Goal: Find contact information: Find contact information

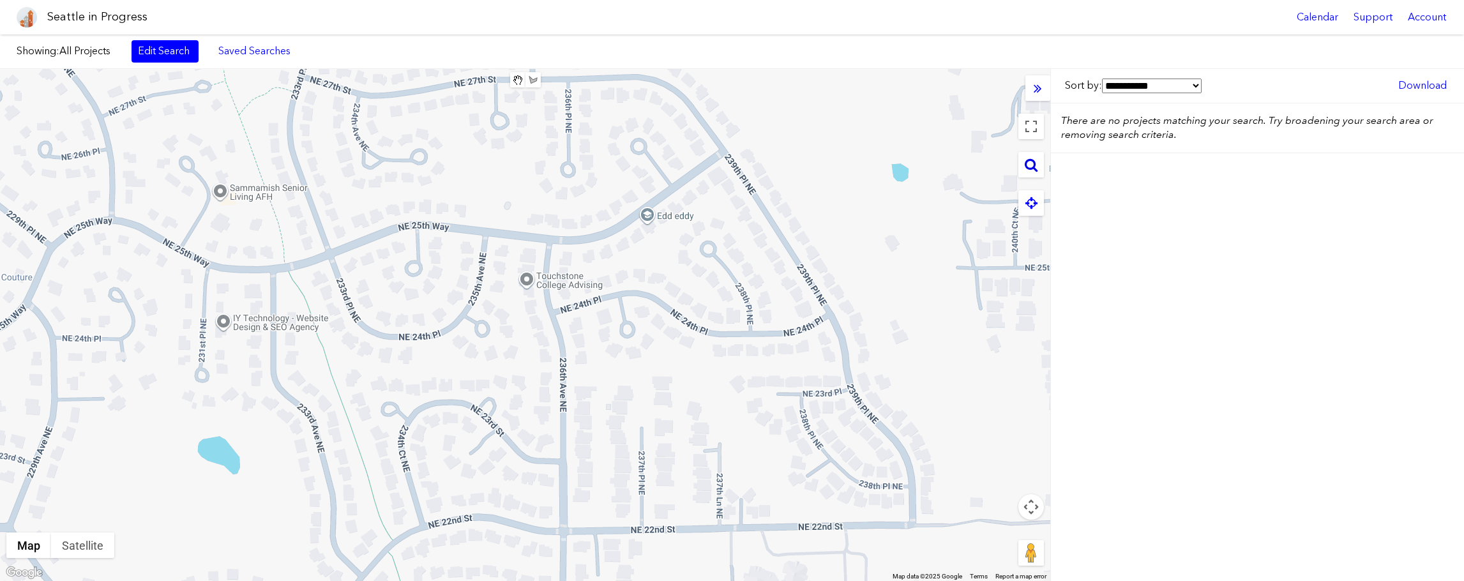
click at [1030, 165] on icon at bounding box center [1030, 165] width 13 height 14
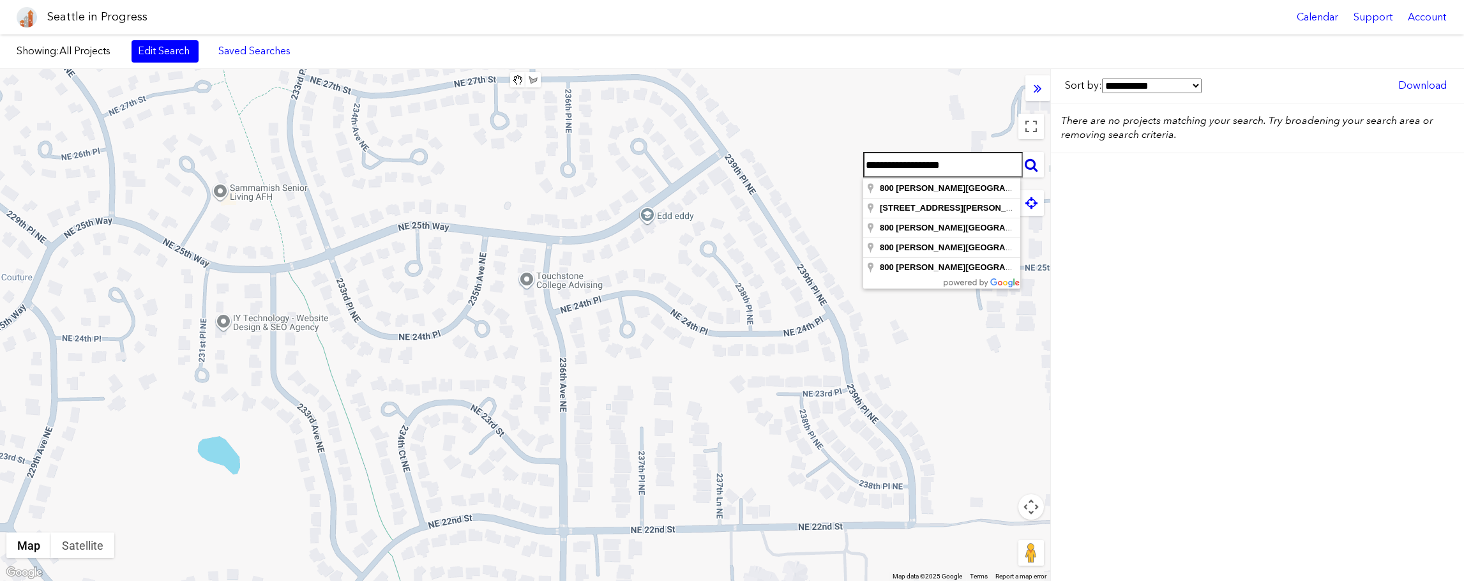
type input "**********"
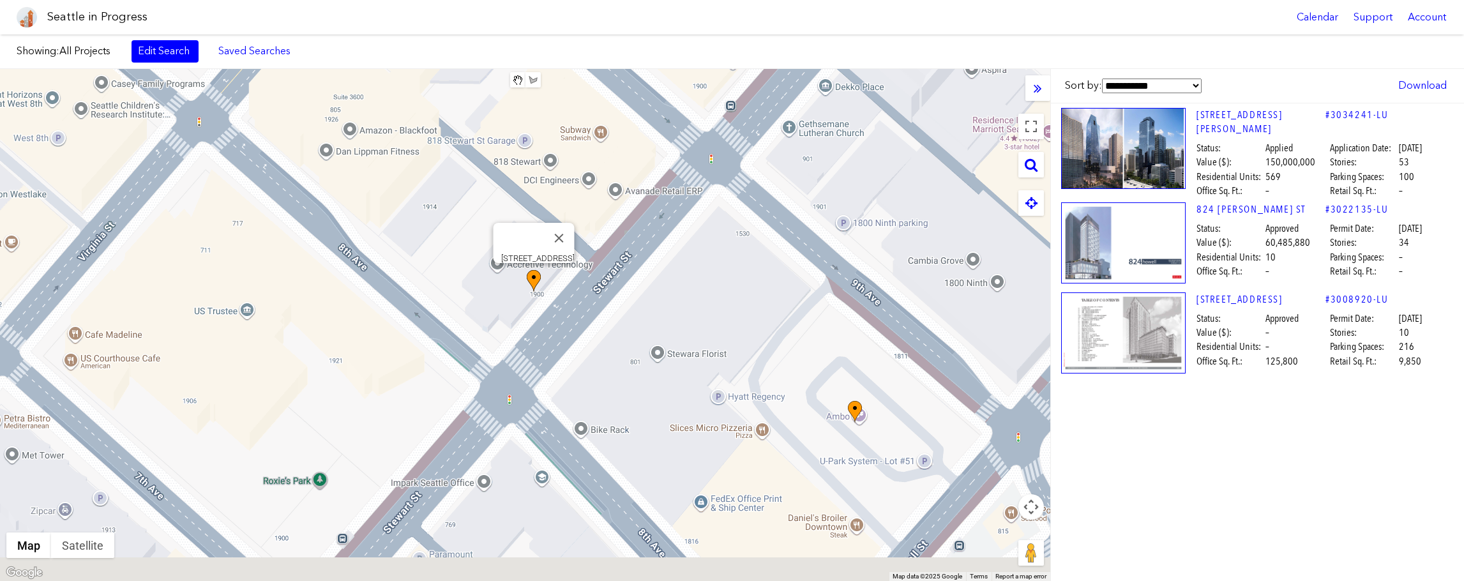
drag, startPoint x: 559, startPoint y: 331, endPoint x: 541, endPoint y: 259, distance: 73.8
click at [530, 270] on img at bounding box center [534, 281] width 14 height 22
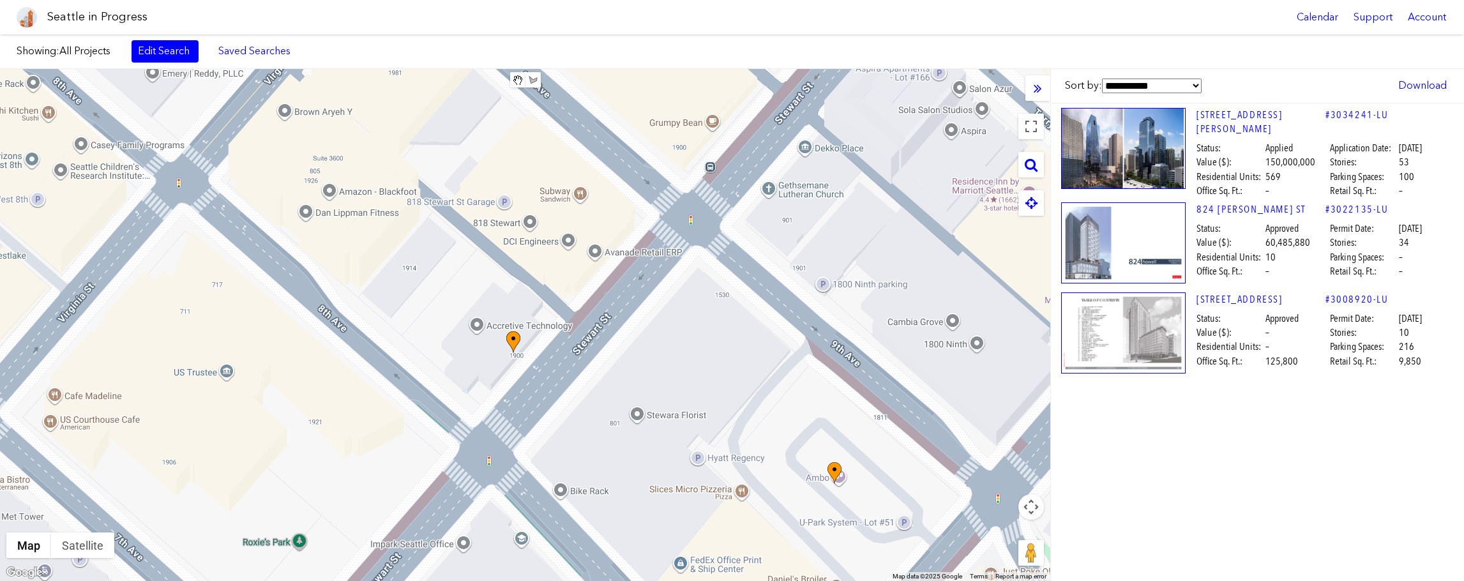
drag, startPoint x: 510, startPoint y: 339, endPoint x: 502, endPoint y: 416, distance: 77.6
click at [502, 416] on div "To navigate, press the arrow keys." at bounding box center [525, 325] width 1050 height 512
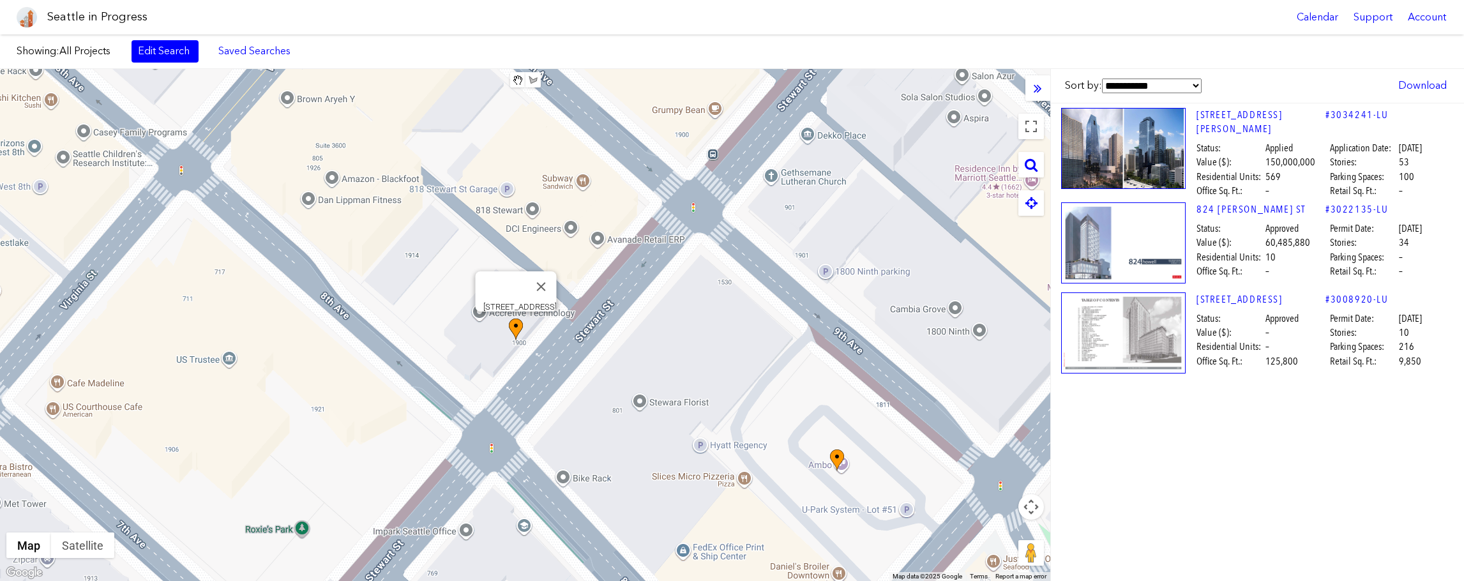
click at [518, 324] on img at bounding box center [516, 329] width 14 height 22
click at [1232, 113] on link "[STREET_ADDRESS][PERSON_NAME]" at bounding box center [1260, 122] width 129 height 29
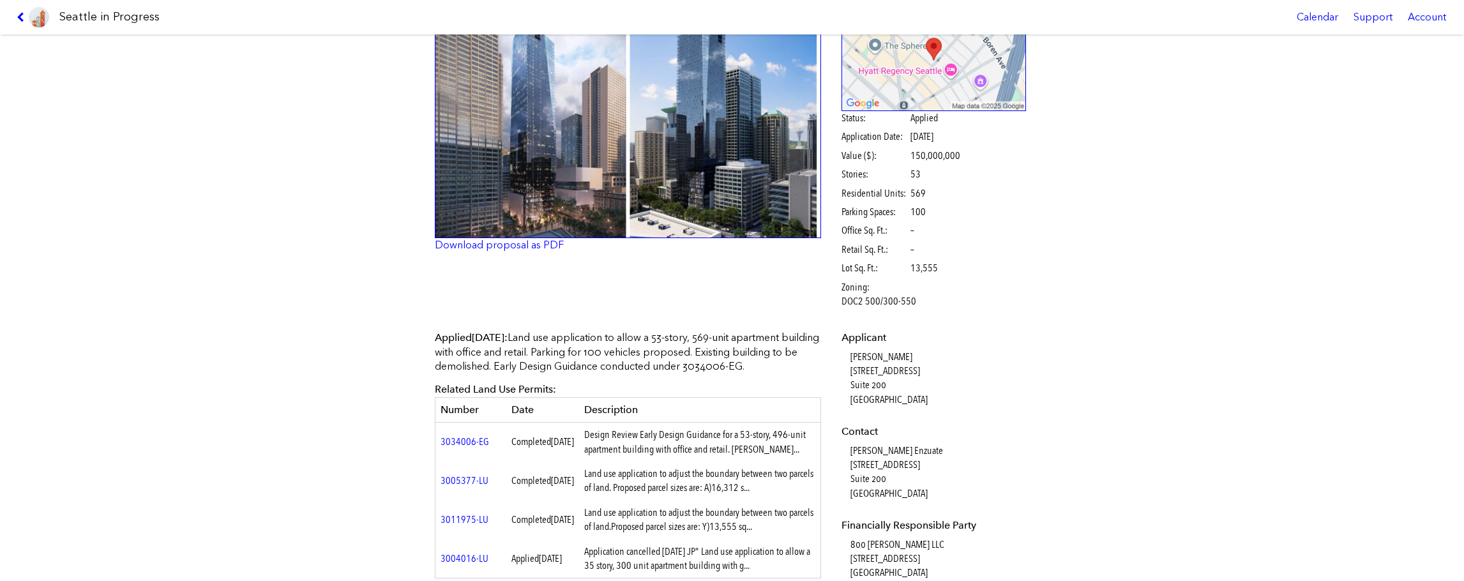
scroll to position [114, 0]
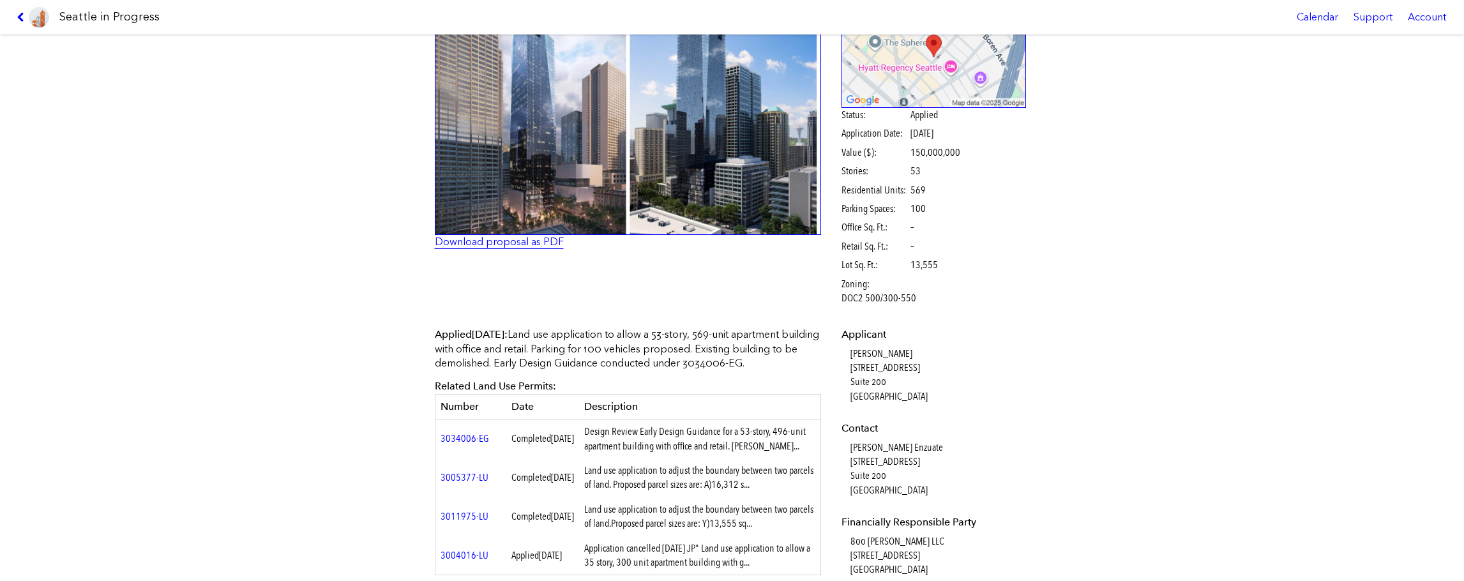
click at [500, 241] on link "Download proposal as PDF" at bounding box center [499, 242] width 129 height 12
drag, startPoint x: 929, startPoint y: 449, endPoint x: 846, endPoint y: 449, distance: 82.3
click at [850, 449] on dd "[PERSON_NAME] Enzuate [STREET_ADDRESS]" at bounding box center [938, 468] width 176 height 57
copy dd "[PERSON_NAME] Enzuate"
click at [977, 379] on dd "[PERSON_NAME] [STREET_ADDRESS]" at bounding box center [938, 375] width 176 height 57
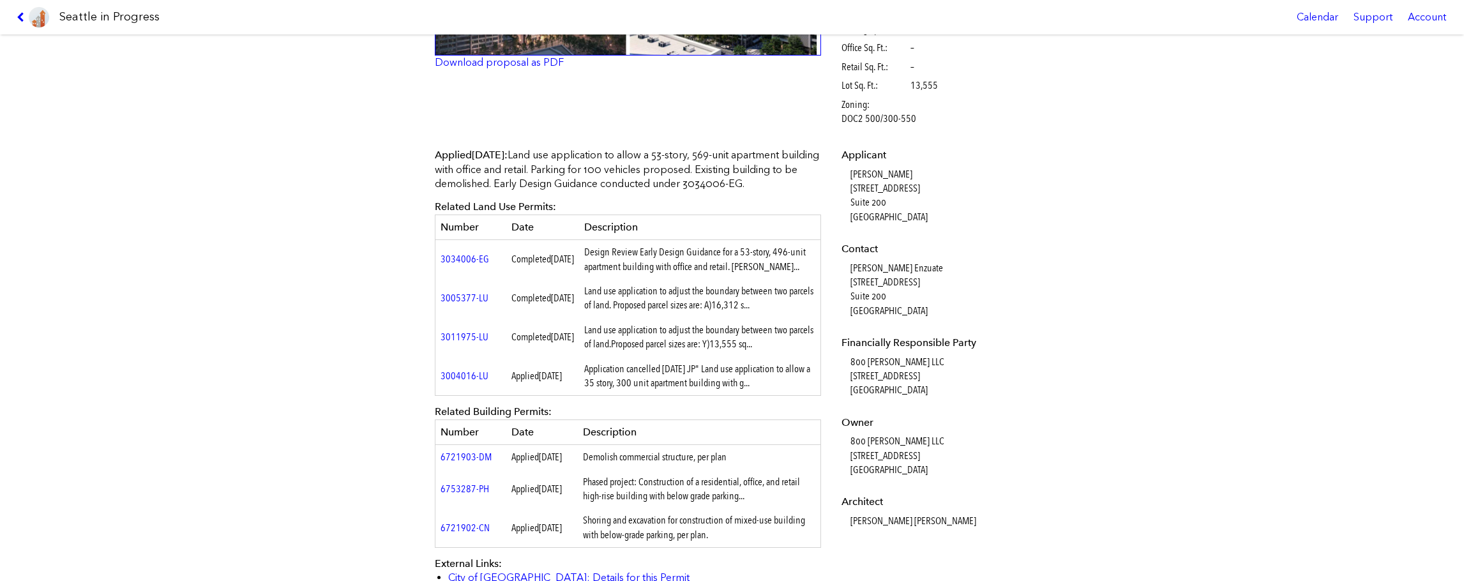
scroll to position [295, 0]
drag, startPoint x: 951, startPoint y: 456, endPoint x: 843, endPoint y: 456, distance: 107.9
click at [843, 456] on dl "Applicant [PERSON_NAME] [STREET_ADDRESS] Contact [PERSON_NAME] Enzuate [STREET_…" at bounding box center [933, 337] width 184 height 380
copy dd "[STREET_ADDRESS]"
